Goal: Information Seeking & Learning: Learn about a topic

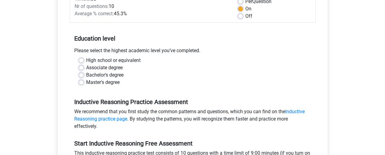
scroll to position [97, 0]
click at [78, 73] on div "High school or equivalent Associate degree Bachelor's degree Master's degree" at bounding box center [192, 70] width 237 height 29
click at [86, 74] on label "Bachelor's degree" at bounding box center [104, 74] width 37 height 7
click at [82, 74] on input "Bachelor's degree" at bounding box center [81, 74] width 5 height 6
radio input "true"
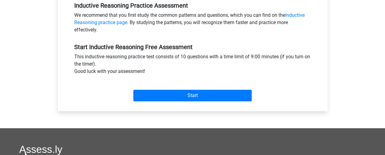
scroll to position [193, 0]
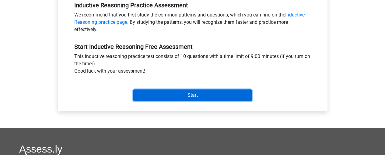
click at [153, 93] on input "Start" at bounding box center [192, 95] width 118 height 12
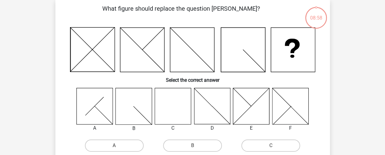
scroll to position [29, 0]
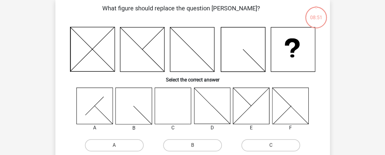
click at [175, 108] on icon at bounding box center [173, 105] width 36 height 36
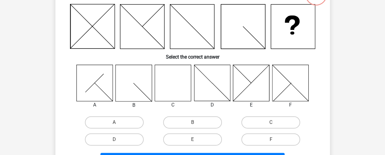
scroll to position [52, 0]
click at [279, 120] on label "C" at bounding box center [270, 122] width 59 height 12
click at [275, 122] on input "C" at bounding box center [273, 124] width 4 height 4
radio input "true"
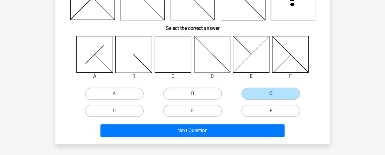
scroll to position [81, 0]
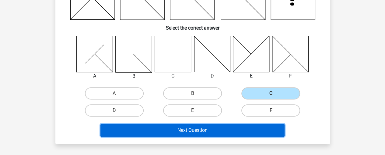
click at [257, 132] on button "Next Question" at bounding box center [192, 130] width 184 height 13
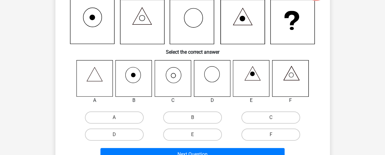
scroll to position [56, 0]
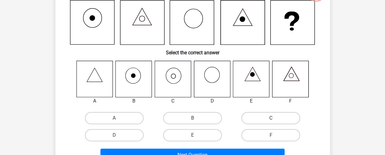
click at [260, 118] on label "C" at bounding box center [270, 118] width 59 height 12
click at [271, 118] on input "C" at bounding box center [273, 120] width 4 height 4
radio input "true"
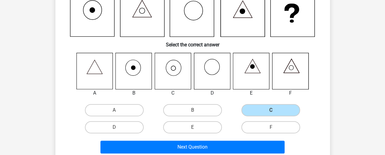
scroll to position [94, 0]
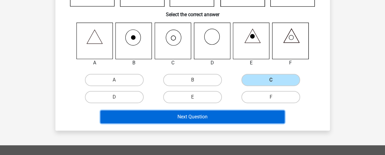
click at [225, 121] on button "Next Question" at bounding box center [192, 116] width 184 height 13
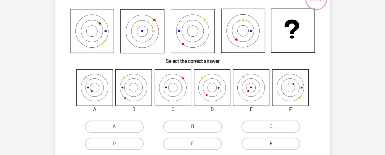
scroll to position [48, 0]
click at [281, 141] on label "F" at bounding box center [270, 143] width 59 height 12
click at [275, 143] on input "F" at bounding box center [273, 145] width 4 height 4
radio input "true"
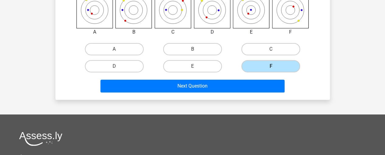
scroll to position [125, 0]
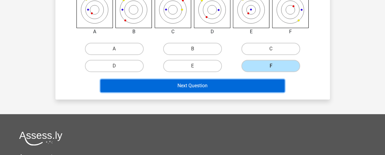
click at [212, 84] on button "Next Question" at bounding box center [192, 85] width 184 height 13
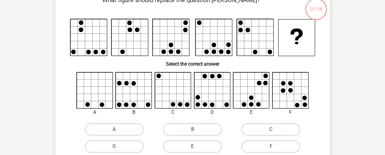
scroll to position [38, 0]
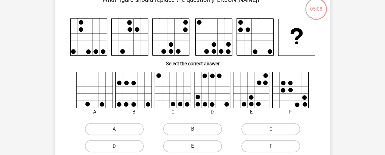
click at [199, 145] on label "E" at bounding box center [192, 146] width 59 height 12
click at [196, 146] on input "E" at bounding box center [194, 148] width 4 height 4
radio input "true"
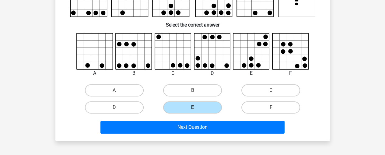
scroll to position [77, 0]
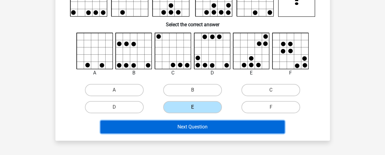
click at [197, 130] on button "Next Question" at bounding box center [192, 126] width 184 height 13
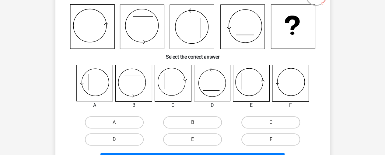
scroll to position [52, 0]
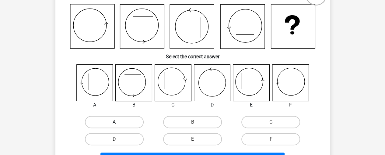
click at [105, 120] on label "A" at bounding box center [114, 122] width 59 height 12
click at [114, 122] on input "A" at bounding box center [116, 124] width 4 height 4
radio input "true"
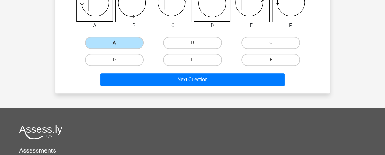
scroll to position [133, 0]
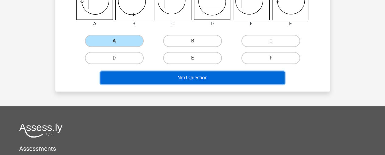
click at [209, 77] on button "Next Question" at bounding box center [192, 77] width 184 height 13
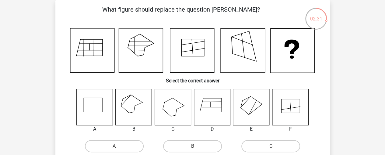
scroll to position [29, 0]
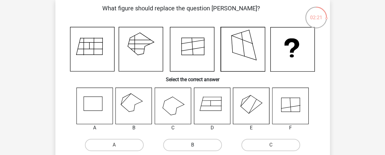
click at [183, 143] on label "B" at bounding box center [192, 145] width 59 height 12
click at [192, 145] on input "B" at bounding box center [194, 147] width 4 height 4
radio input "true"
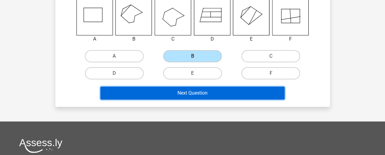
click at [232, 93] on button "Next Question" at bounding box center [192, 92] width 184 height 13
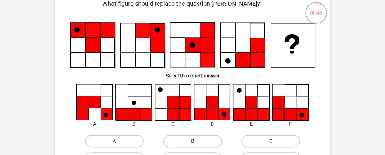
scroll to position [102, 0]
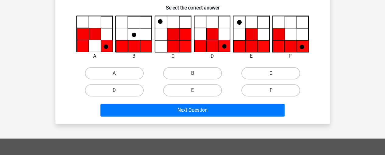
click at [259, 75] on label "C" at bounding box center [270, 73] width 59 height 12
click at [271, 75] on input "C" at bounding box center [273, 75] width 4 height 4
radio input "true"
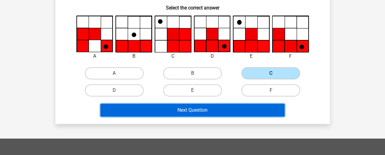
click at [210, 109] on button "Next Question" at bounding box center [192, 110] width 184 height 13
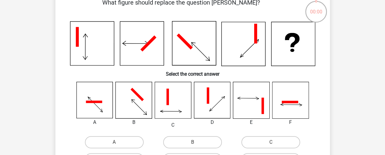
scroll to position [54, 0]
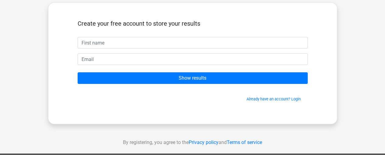
scroll to position [29, 0]
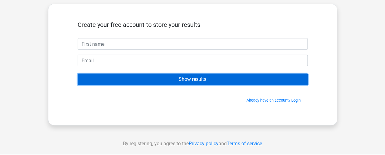
click at [170, 79] on input "Show results" at bounding box center [193, 79] width 230 height 12
